Goal: Task Accomplishment & Management: Use online tool/utility

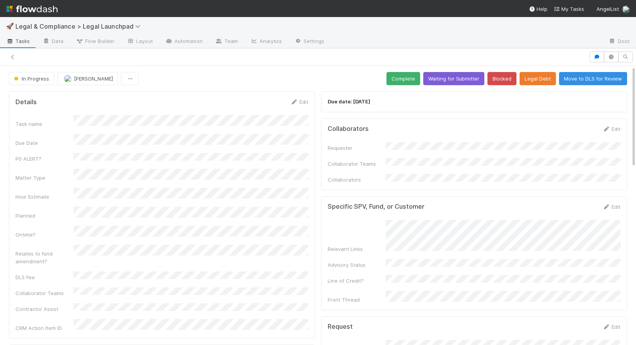
click at [358, 64] on div at bounding box center [318, 56] width 636 height 17
click at [26, 5] on img at bounding box center [31, 8] width 51 height 13
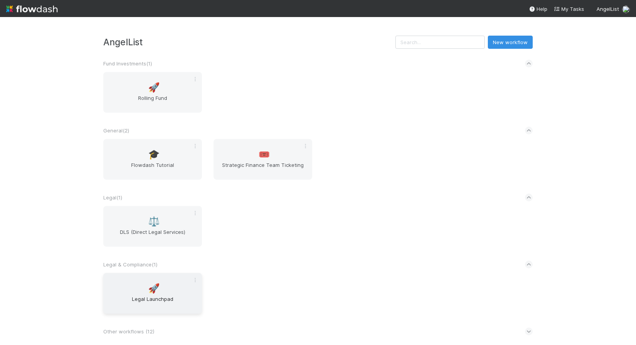
click at [147, 287] on div "🚀 Legal Launchpad" at bounding box center [152, 293] width 99 height 41
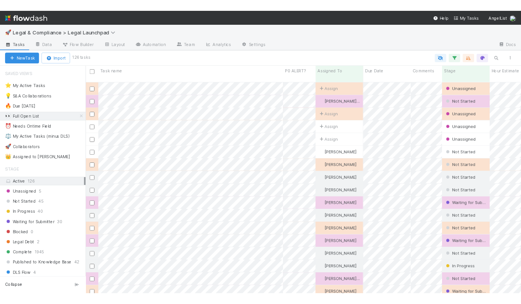
scroll to position [264, 531]
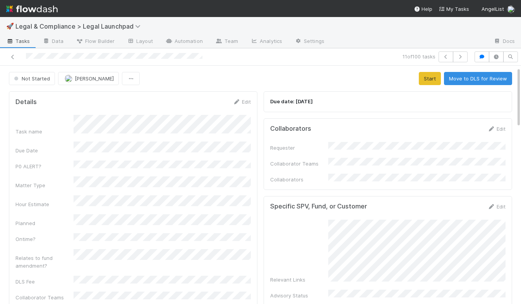
scroll to position [43, 0]
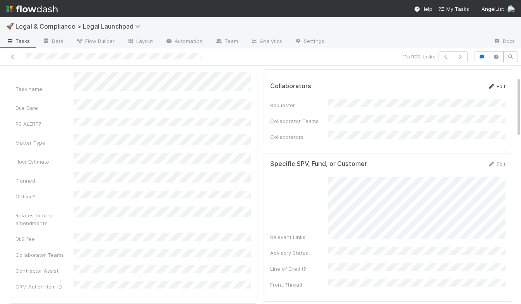
click at [492, 85] on icon at bounding box center [491, 86] width 8 height 5
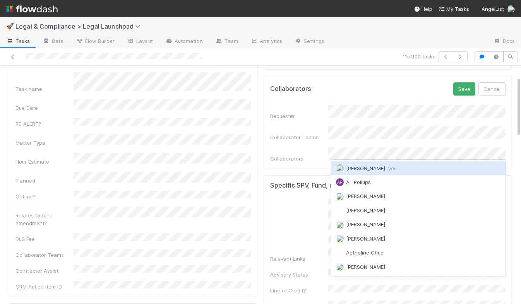
click at [431, 169] on div "Hye Jin Koh you" at bounding box center [418, 168] width 174 height 14
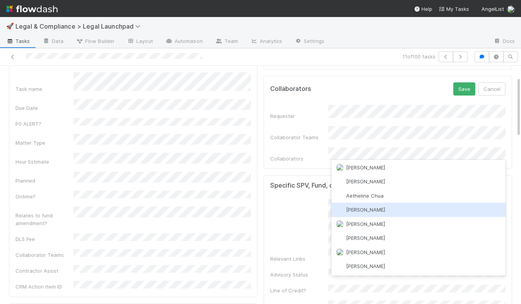
scroll to position [4, 0]
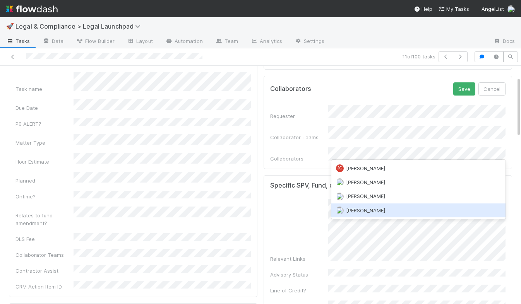
click at [385, 212] on div "Jason Siev" at bounding box center [418, 210] width 174 height 14
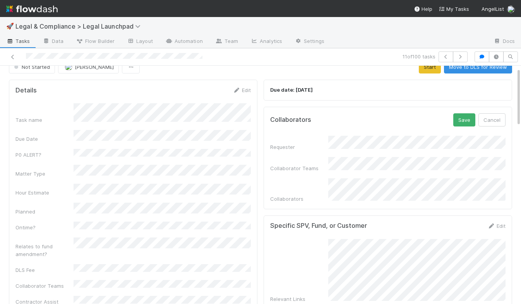
scroll to position [0, 0]
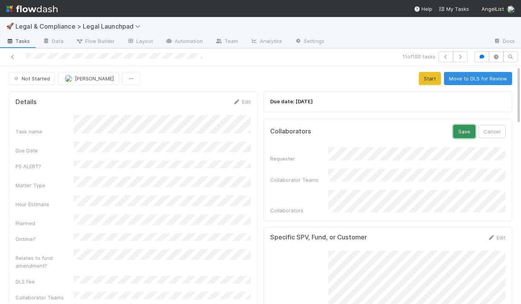
click at [468, 134] on button "Save" at bounding box center [464, 131] width 22 height 13
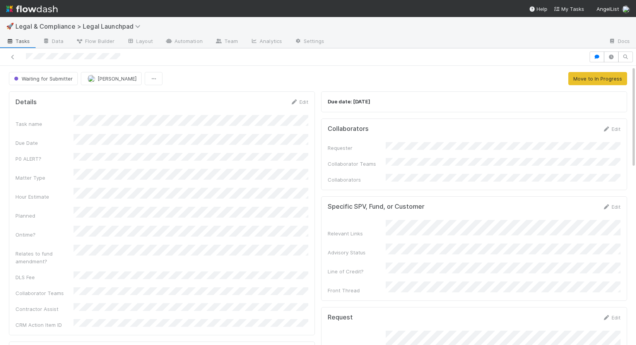
click at [409, 76] on div "Waiting for Submitter Robin Sosnow Move to In Progress" at bounding box center [318, 78] width 618 height 13
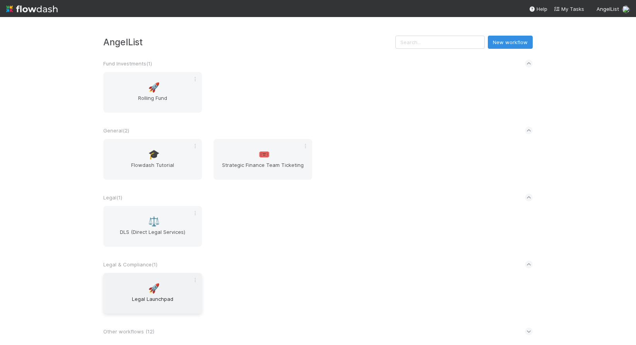
click at [151, 297] on span "Legal Launchpad" at bounding box center [152, 302] width 92 height 15
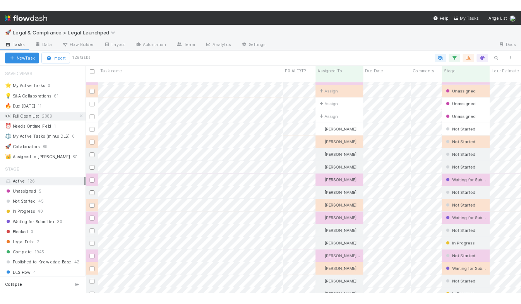
scroll to position [27, 0]
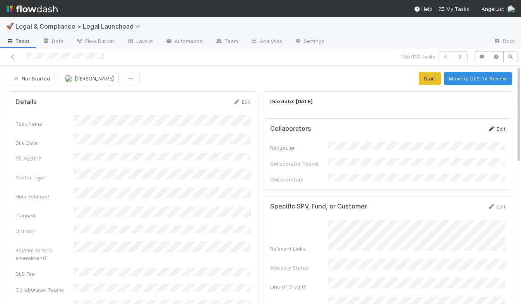
click at [503, 126] on link "Edit" at bounding box center [496, 129] width 18 height 6
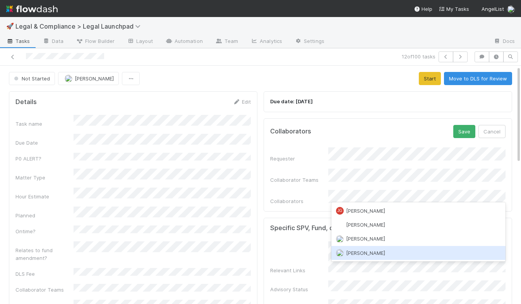
click at [377, 251] on div "Jason Siev" at bounding box center [418, 253] width 174 height 14
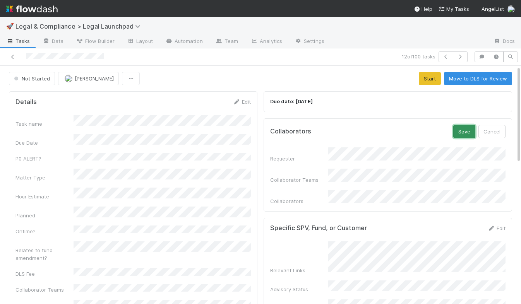
click at [461, 131] on button "Save" at bounding box center [464, 131] width 22 height 13
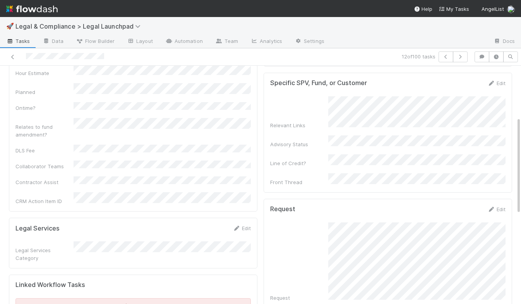
scroll to position [126, 0]
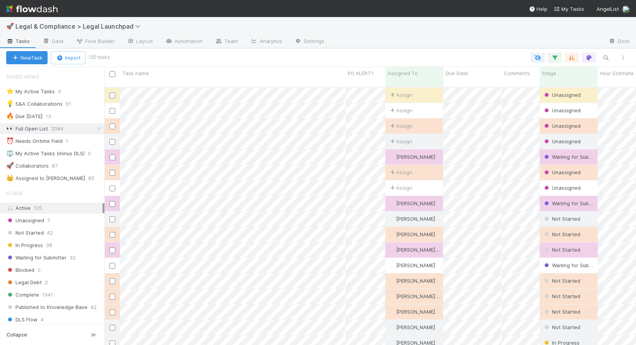
scroll to position [264, 531]
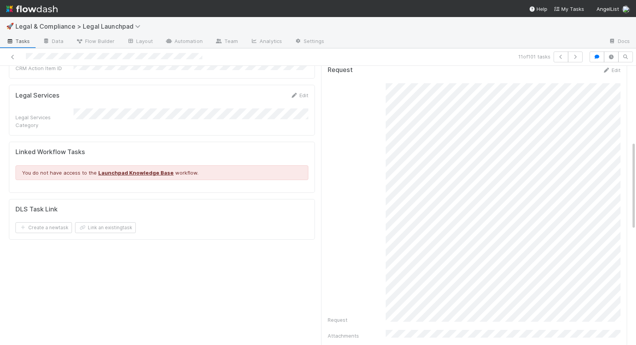
scroll to position [254, 0]
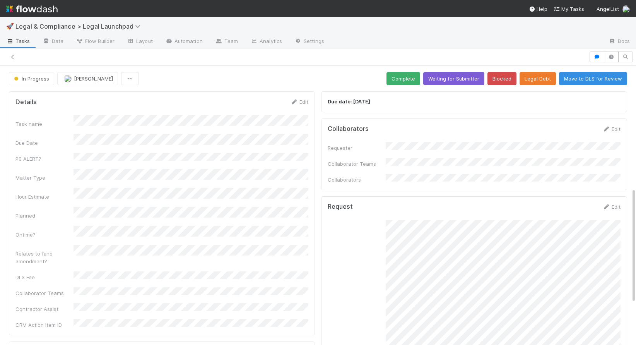
scroll to position [294, 0]
